Goal: Information Seeking & Learning: Learn about a topic

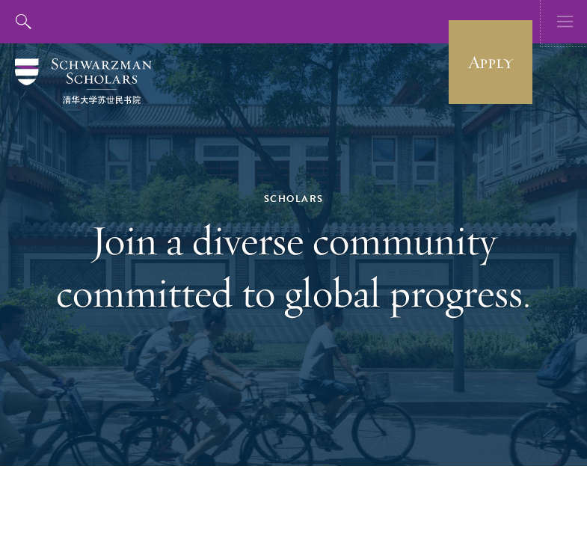
click at [566, 17] on icon "button" at bounding box center [565, 21] width 16 height 43
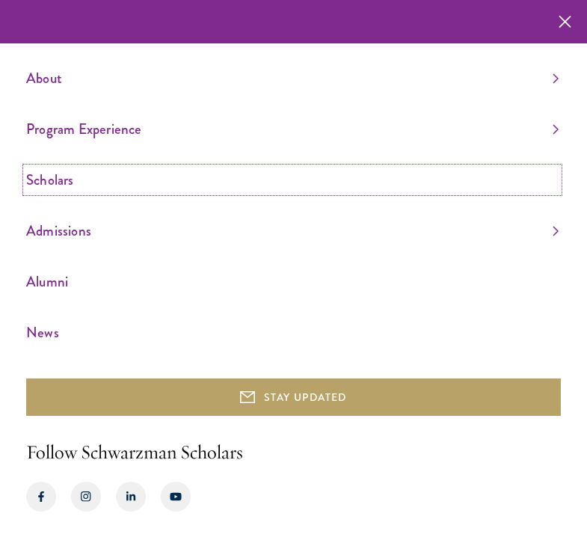
click at [63, 185] on link "Scholars" at bounding box center [292, 179] width 532 height 25
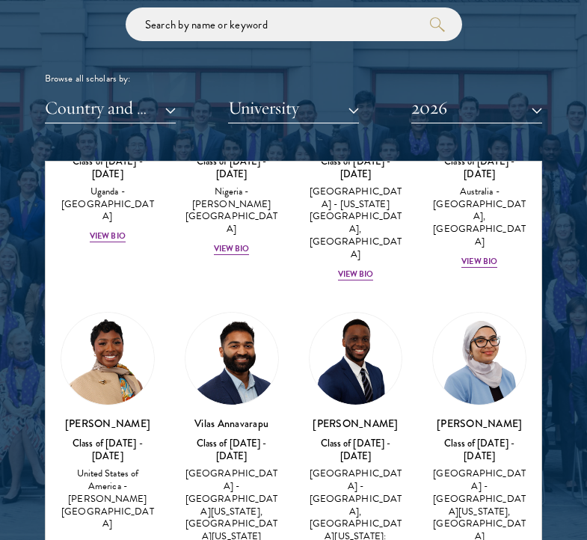
scroll to position [763, 0]
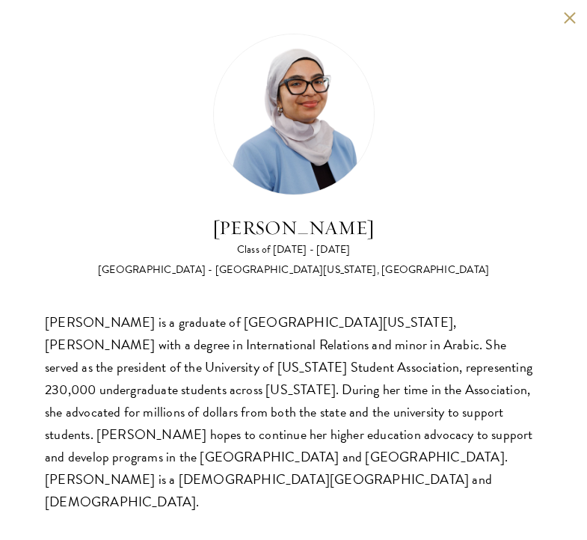
scroll to position [1801, 0]
click at [573, 20] on button at bounding box center [569, 17] width 13 height 13
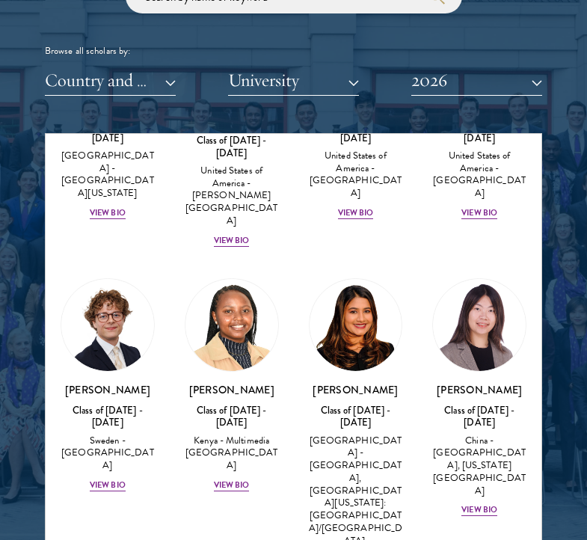
scroll to position [2798, 0]
